Goal: Transaction & Acquisition: Purchase product/service

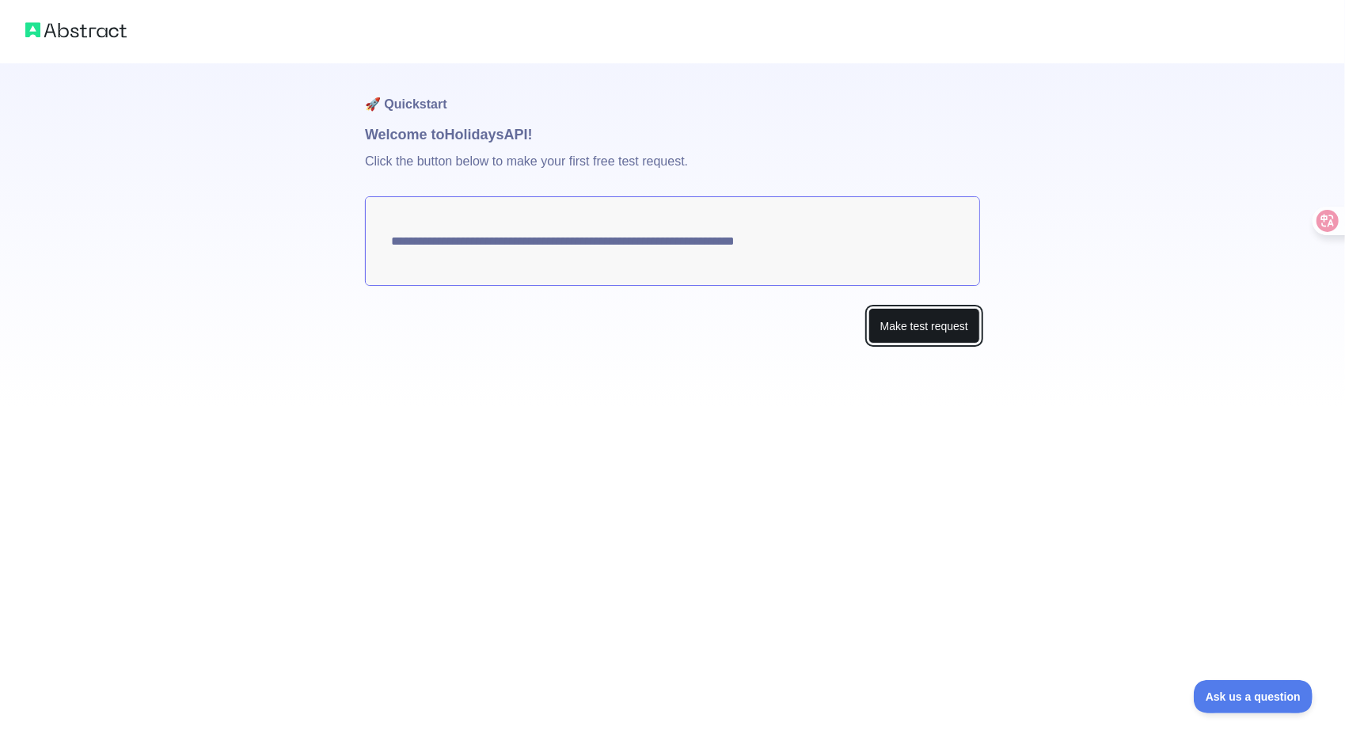
click at [925, 318] on button "Make test request" at bounding box center [924, 326] width 112 height 36
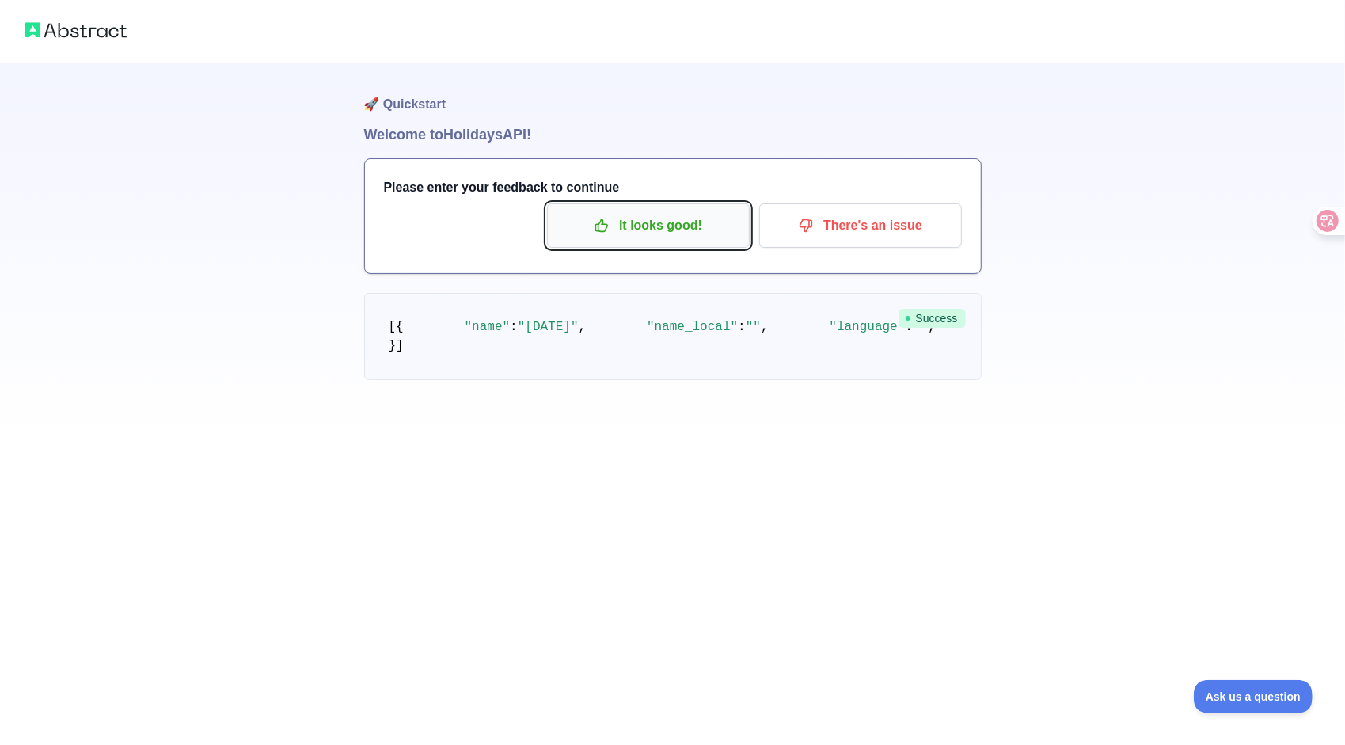
click at [652, 241] on button "It looks good!" at bounding box center [648, 225] width 203 height 44
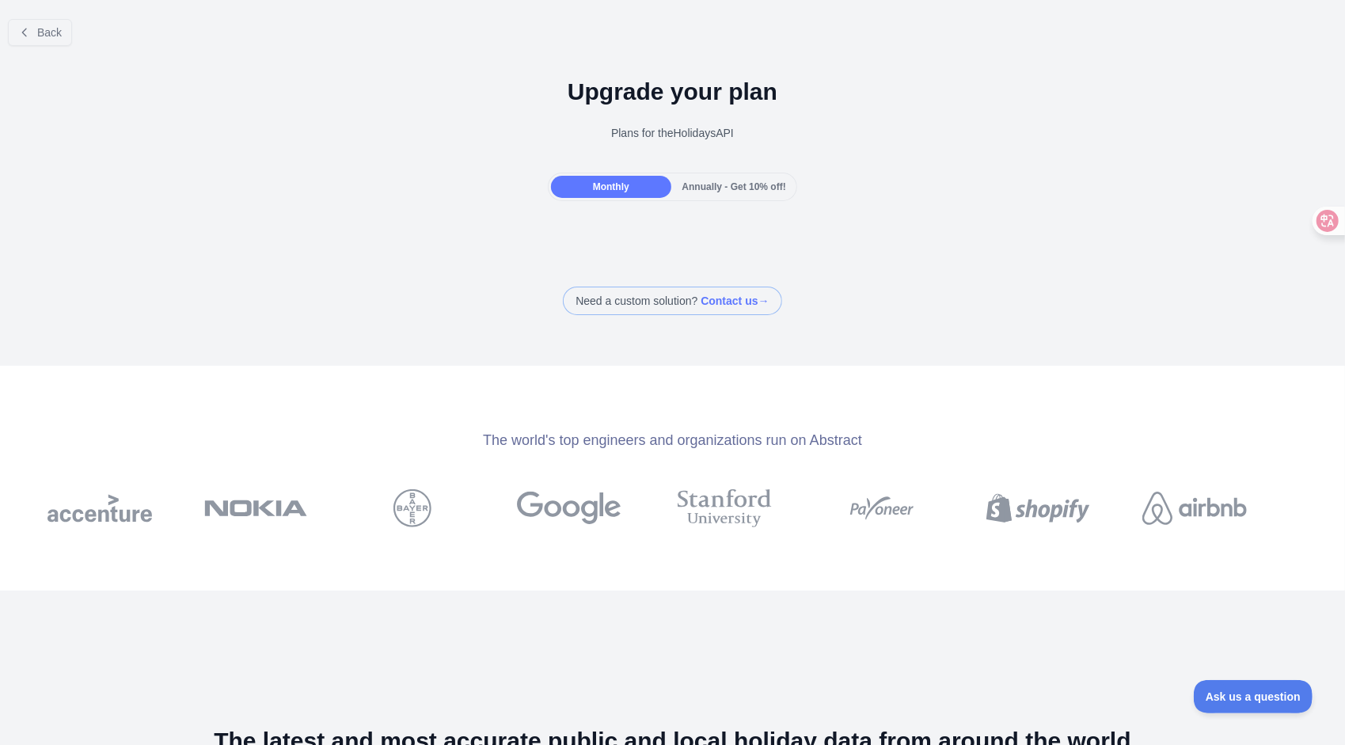
click at [610, 192] on span "Monthly" at bounding box center [611, 186] width 36 height 11
click at [25, 34] on icon at bounding box center [24, 32] width 13 height 13
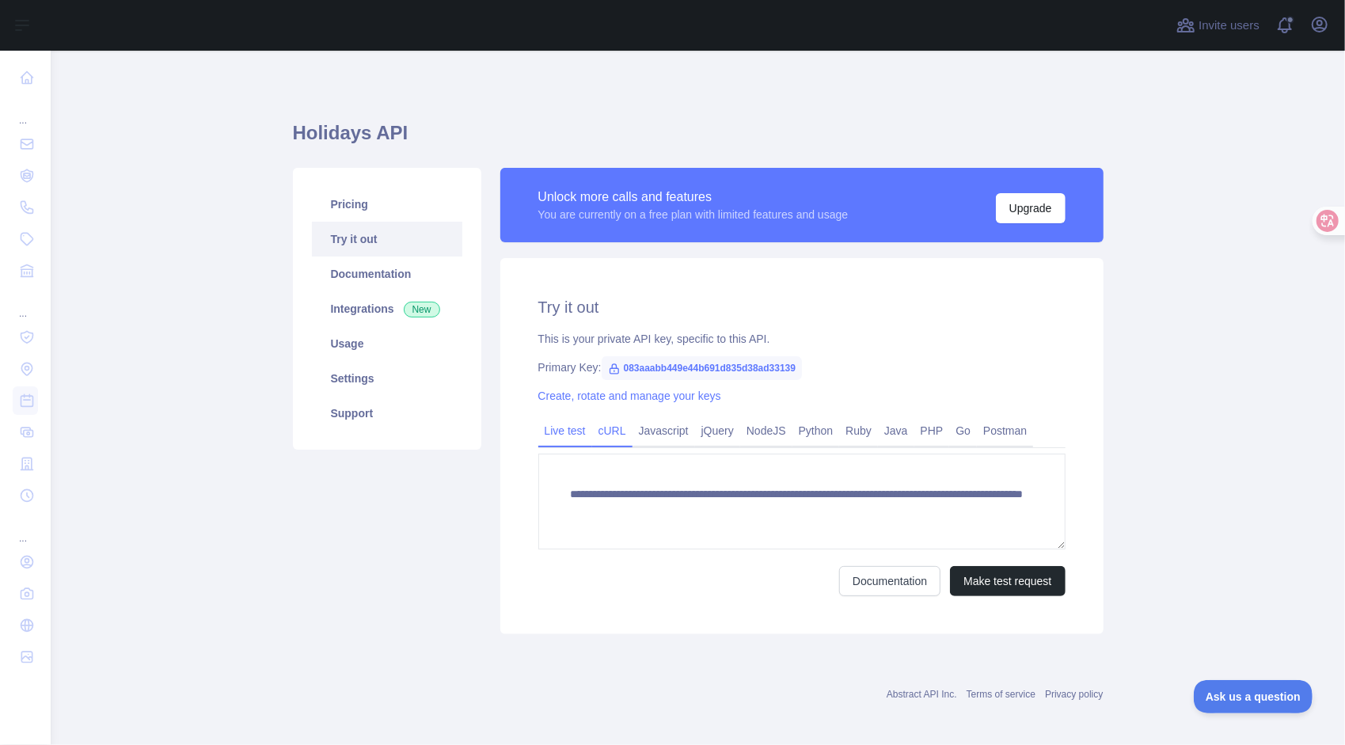
click at [606, 437] on link "cURL" at bounding box center [612, 430] width 40 height 25
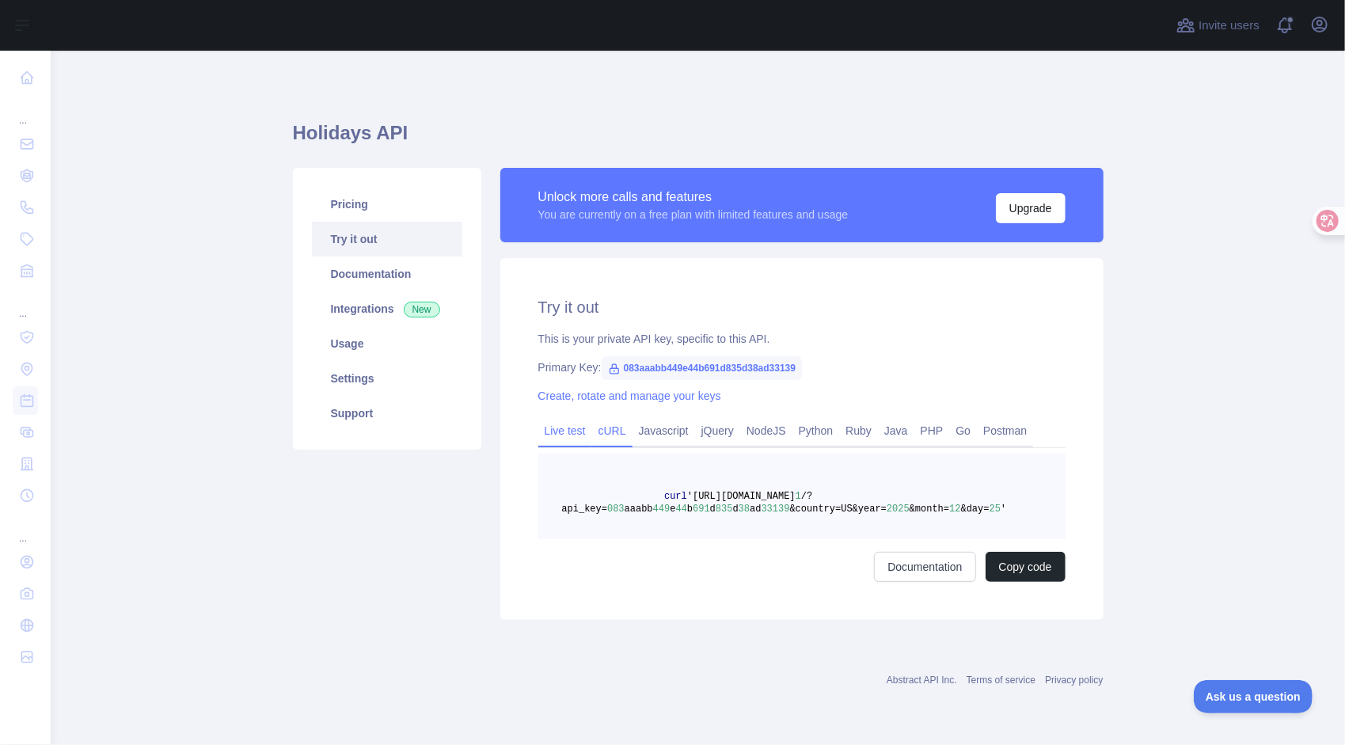
click at [567, 436] on link "Live test" at bounding box center [565, 430] width 54 height 25
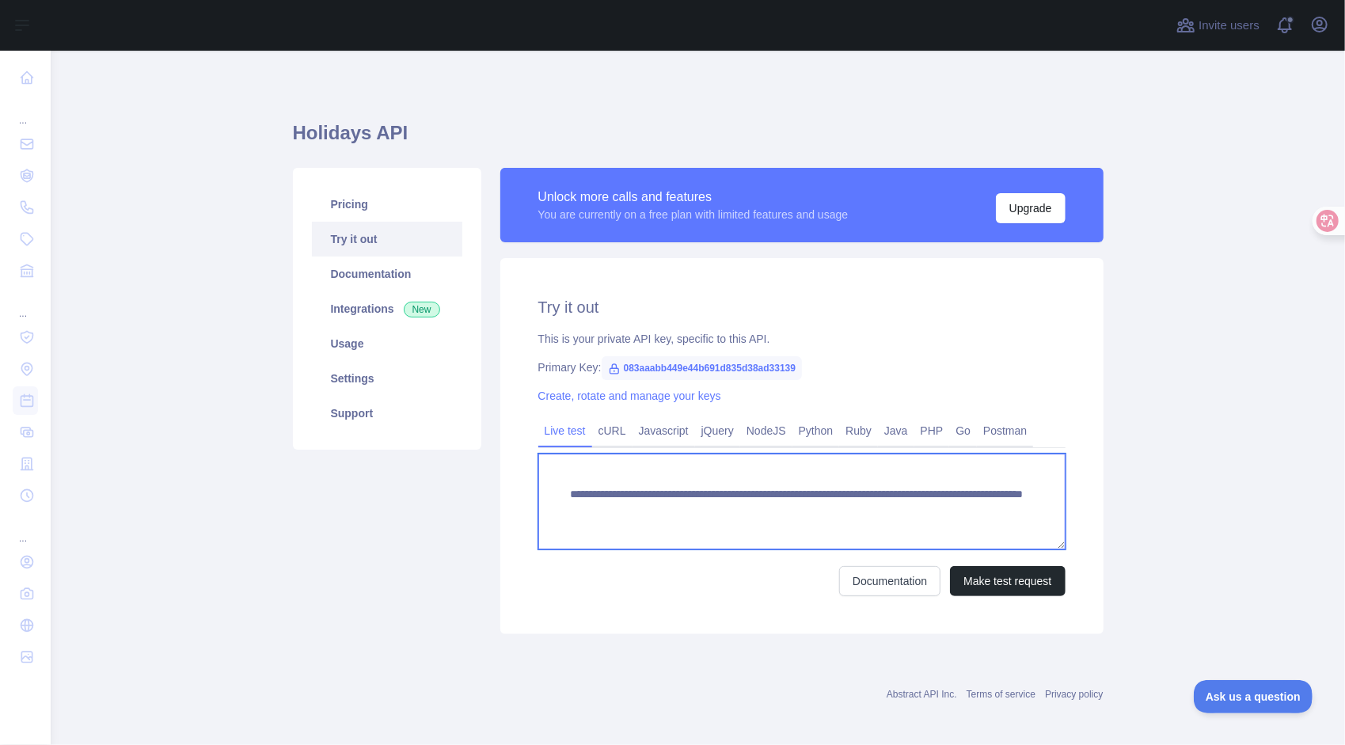
scroll to position [16, 0]
drag, startPoint x: 563, startPoint y: 491, endPoint x: 675, endPoint y: 541, distance: 123.3
click at [675, 541] on textarea "**********" at bounding box center [801, 502] width 527 height 96
